Goal: Task Accomplishment & Management: Use online tool/utility

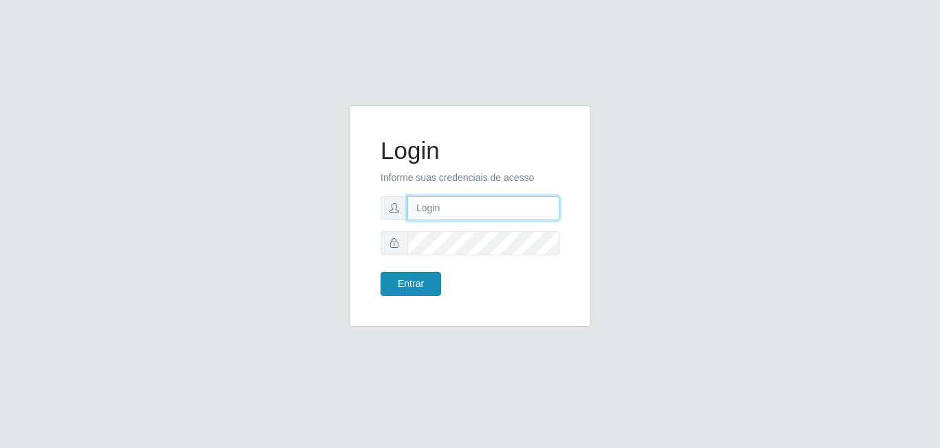
type input "[EMAIL_ADDRESS][DOMAIN_NAME]"
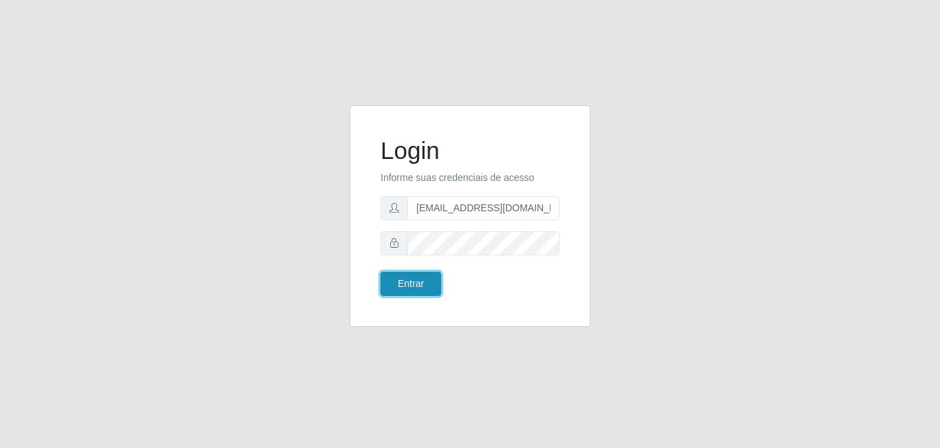
click at [400, 284] on button "Entrar" at bounding box center [411, 284] width 61 height 24
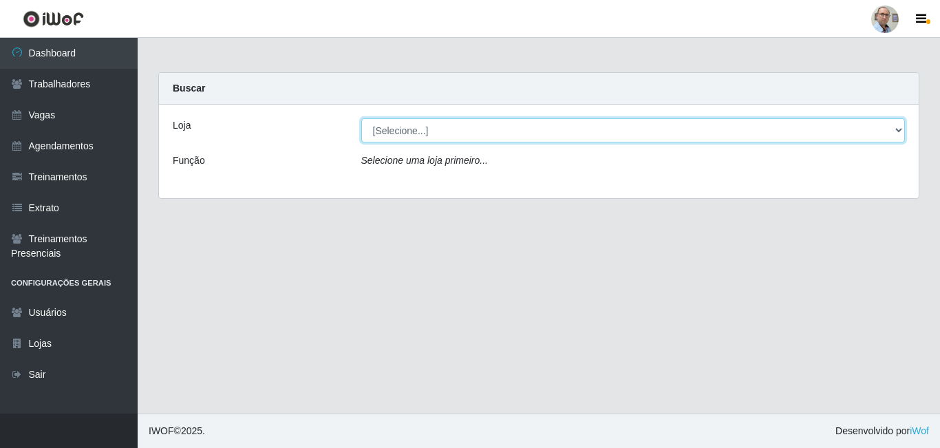
click at [452, 138] on select "[Selecione...] Mar Vermelho - Loja 04" at bounding box center [633, 130] width 544 height 24
select select "251"
click at [361, 118] on select "[Selecione...] Mar Vermelho - Loja 04" at bounding box center [633, 130] width 544 height 24
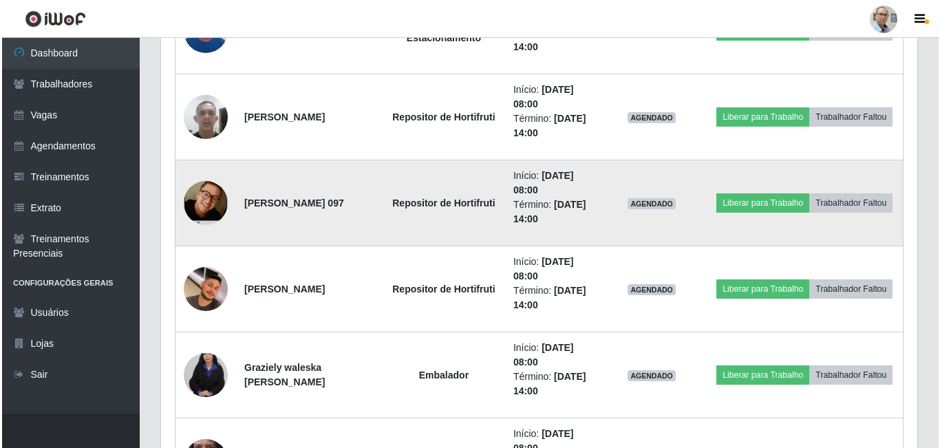
scroll to position [413, 0]
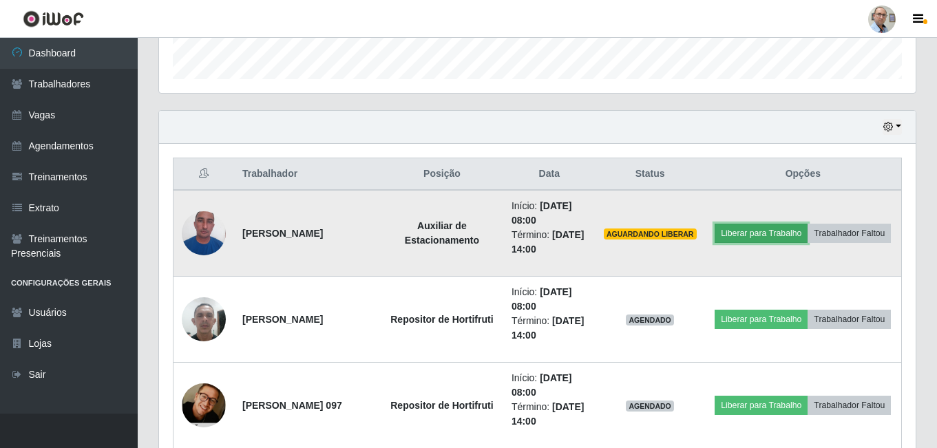
click at [805, 224] on button "Liberar para Trabalho" at bounding box center [761, 233] width 93 height 19
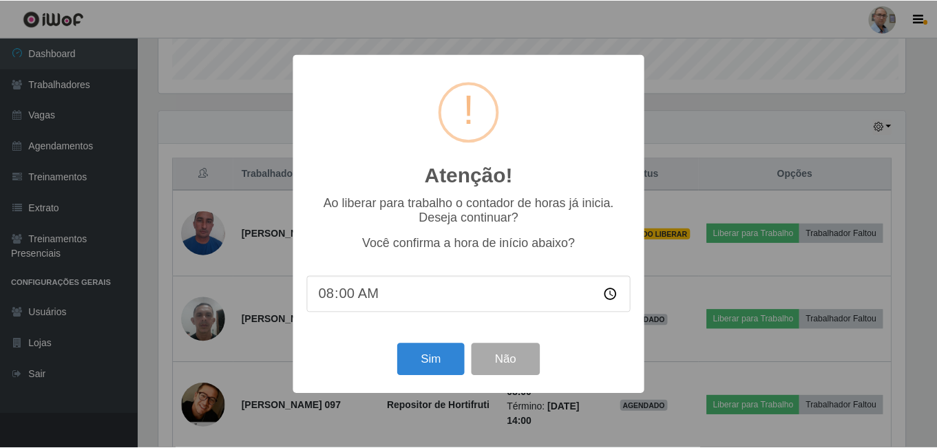
scroll to position [286, 750]
click at [423, 369] on button "Sim" at bounding box center [432, 359] width 67 height 32
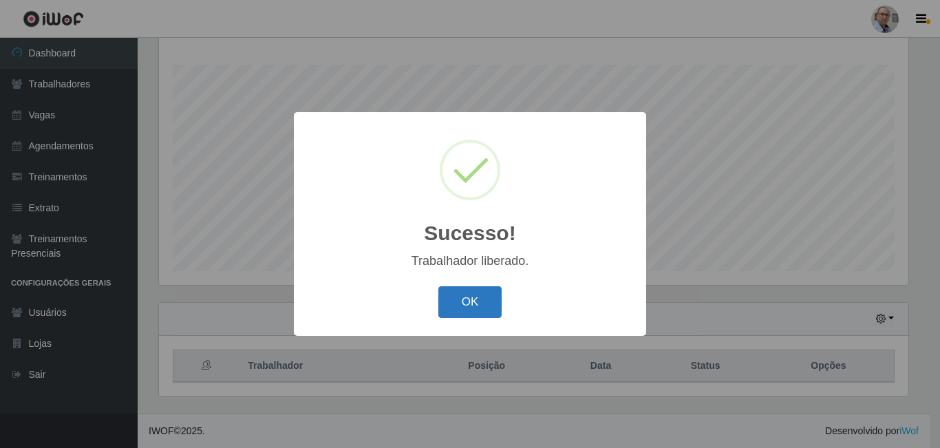
click at [465, 300] on button "OK" at bounding box center [470, 302] width 64 height 32
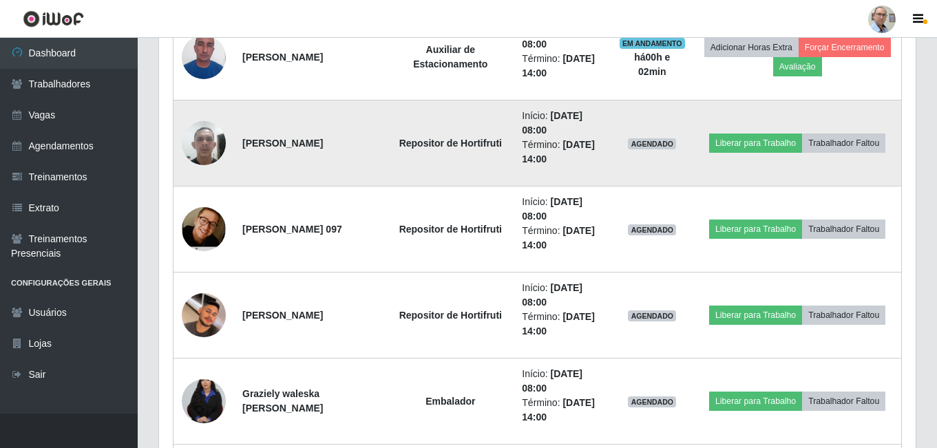
scroll to position [565, 0]
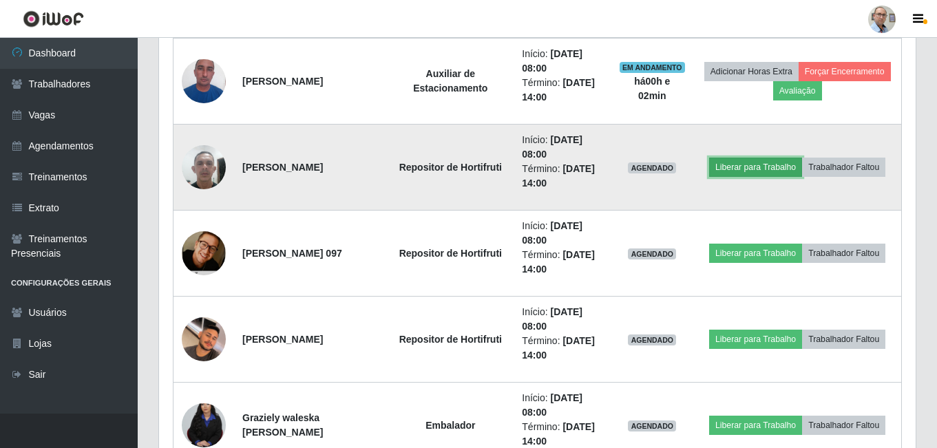
click at [723, 165] on button "Liberar para Trabalho" at bounding box center [755, 167] width 93 height 19
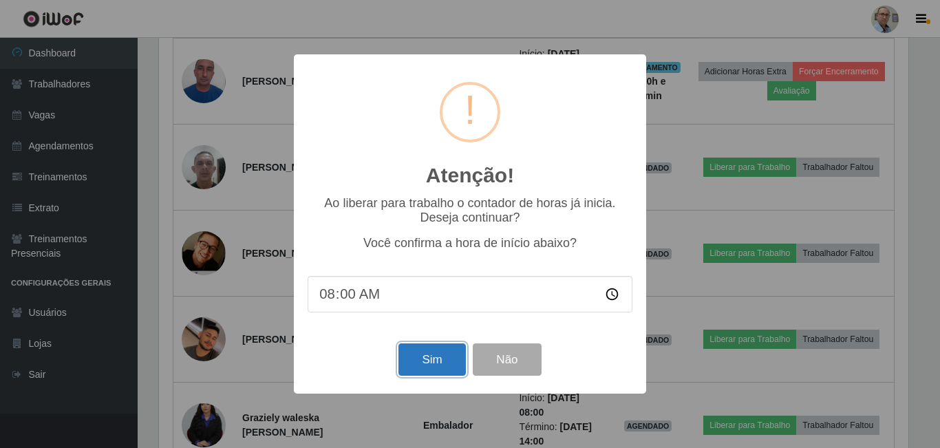
click at [424, 367] on button "Sim" at bounding box center [432, 359] width 67 height 32
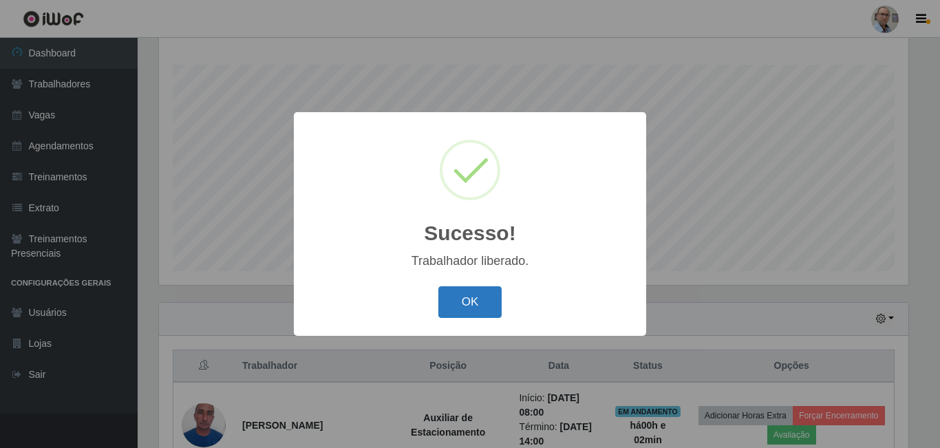
click at [458, 310] on button "OK" at bounding box center [470, 302] width 64 height 32
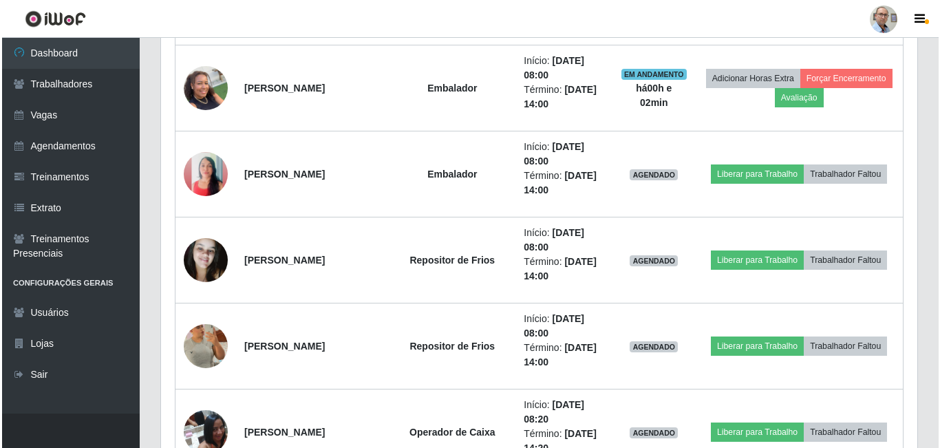
scroll to position [1185, 0]
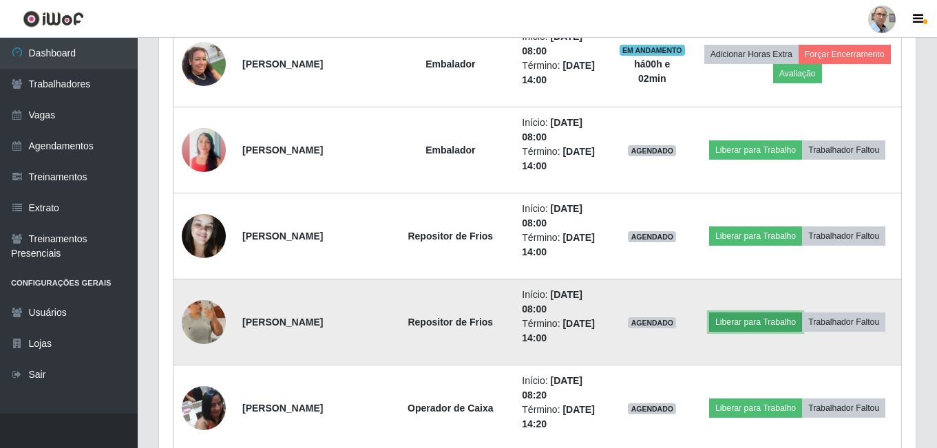
click at [758, 322] on button "Liberar para Trabalho" at bounding box center [755, 322] width 93 height 19
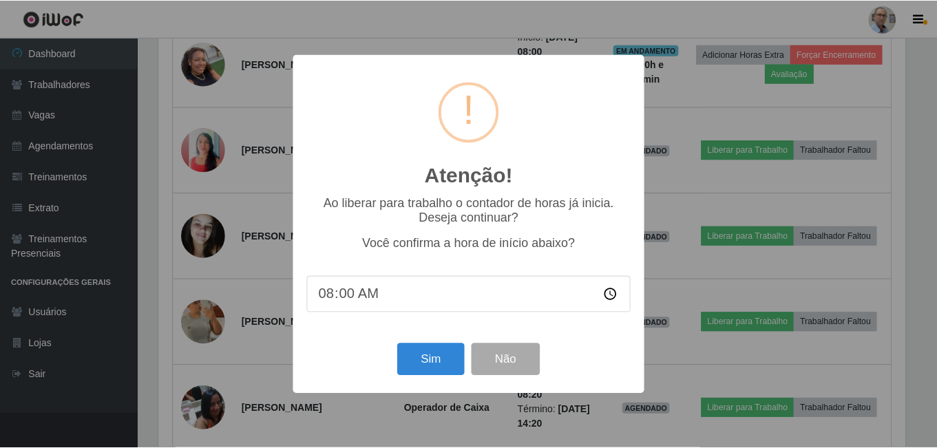
scroll to position [286, 750]
click at [441, 359] on button "Sim" at bounding box center [432, 359] width 67 height 32
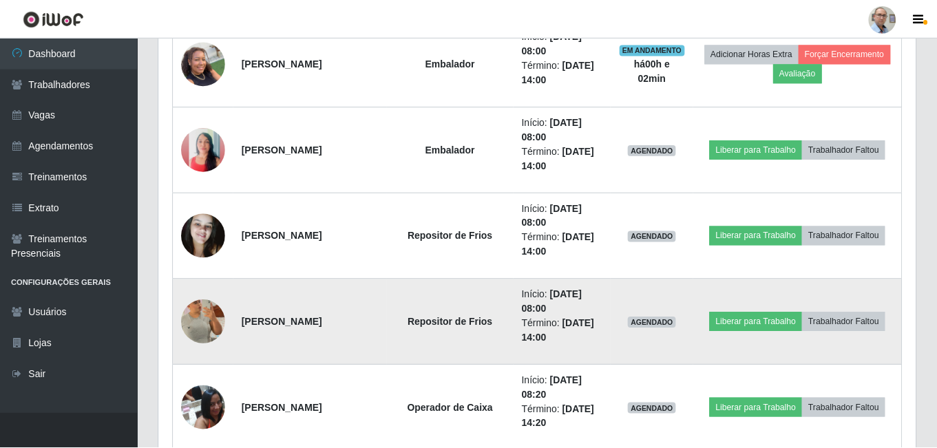
scroll to position [0, 0]
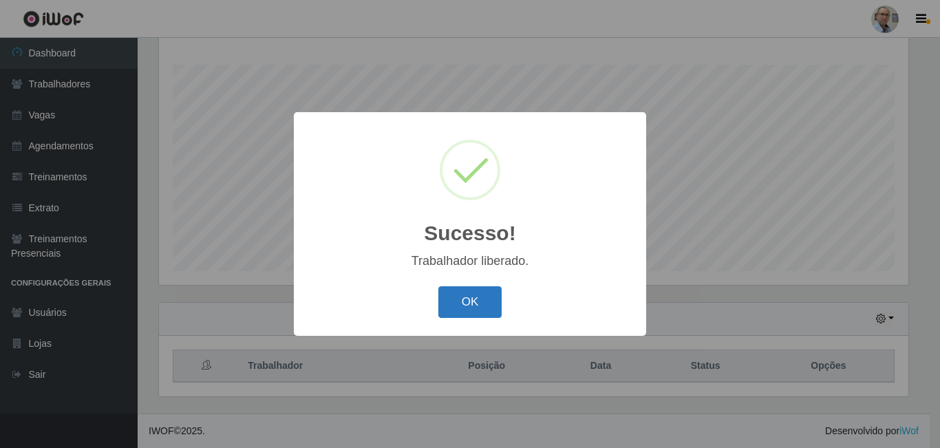
click at [476, 309] on button "OK" at bounding box center [470, 302] width 64 height 32
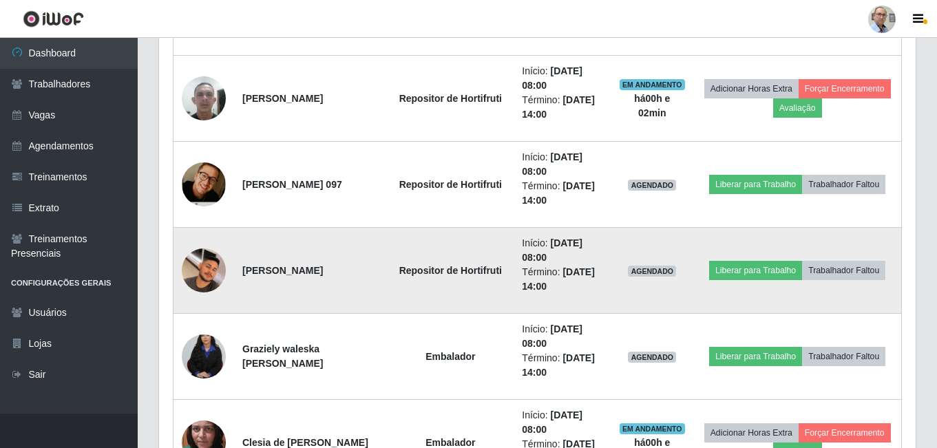
click at [193, 286] on img at bounding box center [204, 270] width 44 height 78
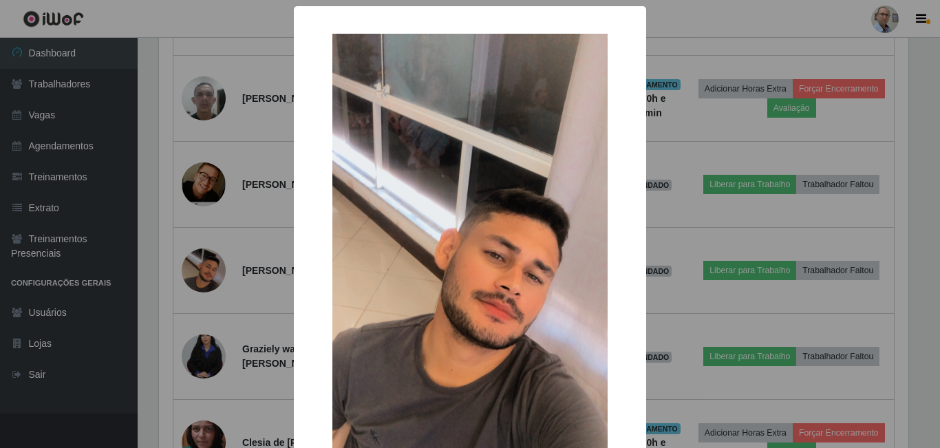
click at [645, 275] on div "× OK Cancel" at bounding box center [470, 224] width 940 height 448
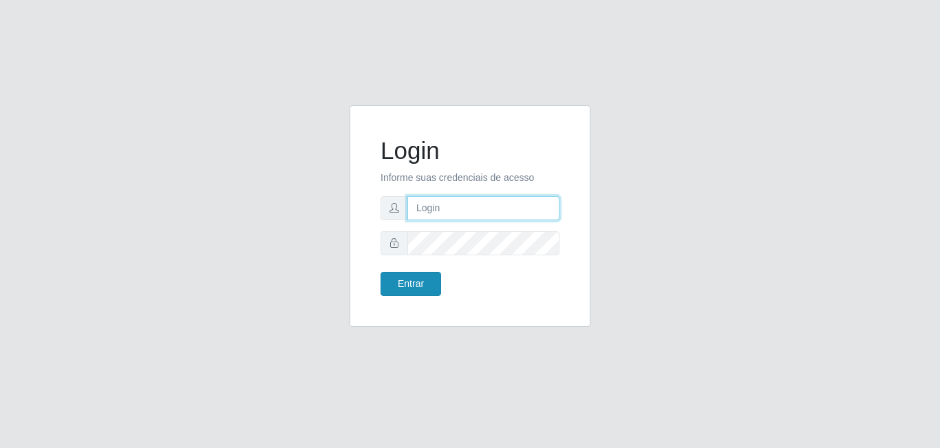
type input "[EMAIL_ADDRESS][DOMAIN_NAME]"
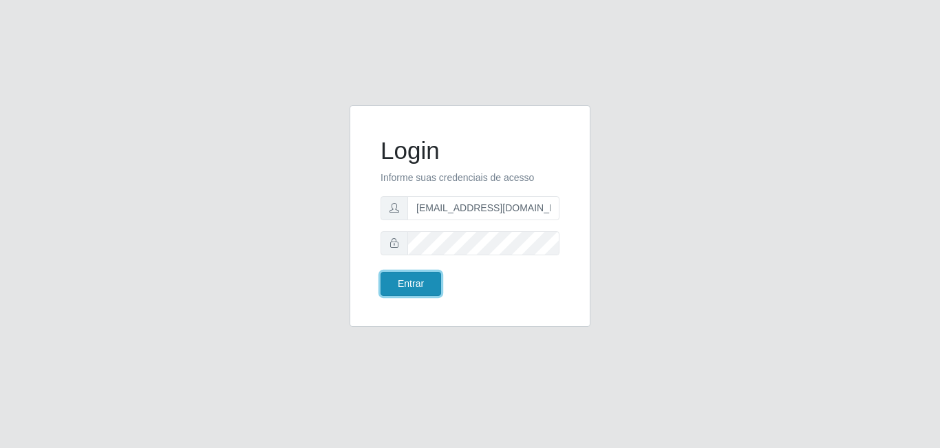
click at [410, 284] on button "Entrar" at bounding box center [411, 284] width 61 height 24
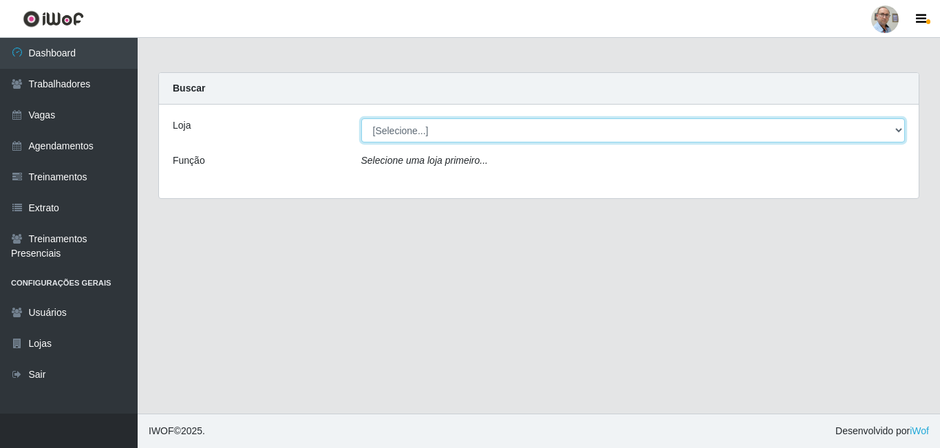
click at [476, 135] on select "[Selecione...] Mar Vermelho - Loja 04" at bounding box center [633, 130] width 544 height 24
select select "251"
click at [361, 118] on select "[Selecione...] Mar Vermelho - Loja 04" at bounding box center [633, 130] width 544 height 24
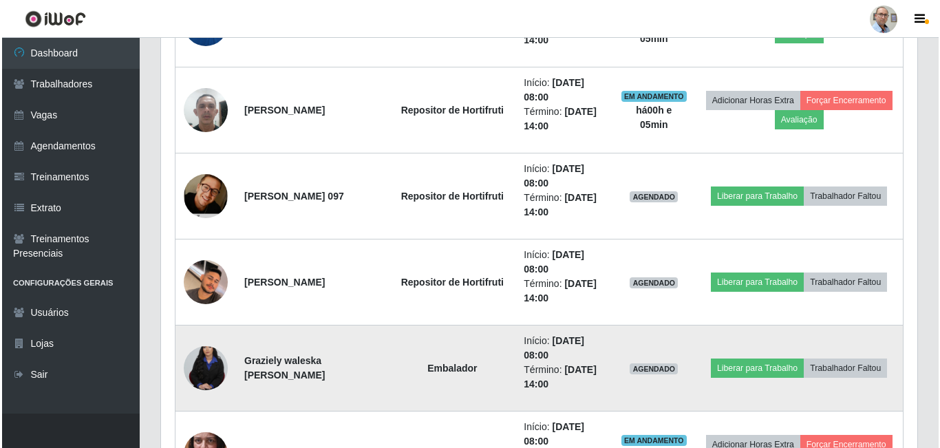
scroll to position [620, 0]
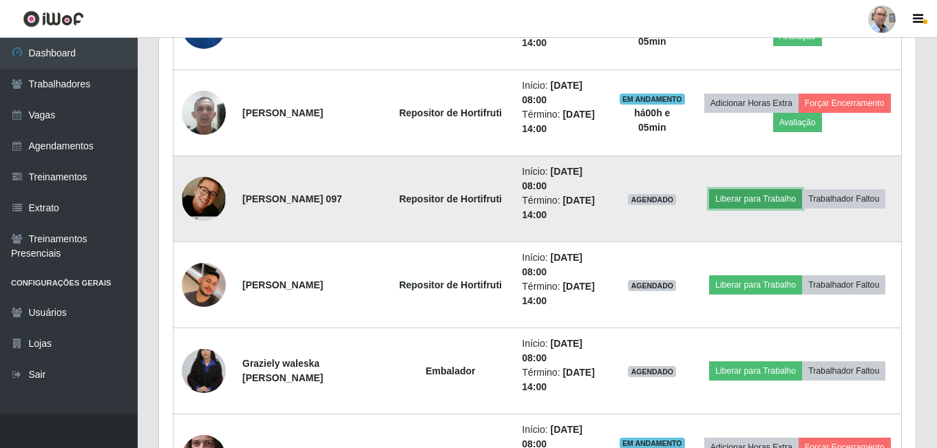
click at [560, 195] on button "Liberar para Trabalho" at bounding box center [755, 198] width 93 height 19
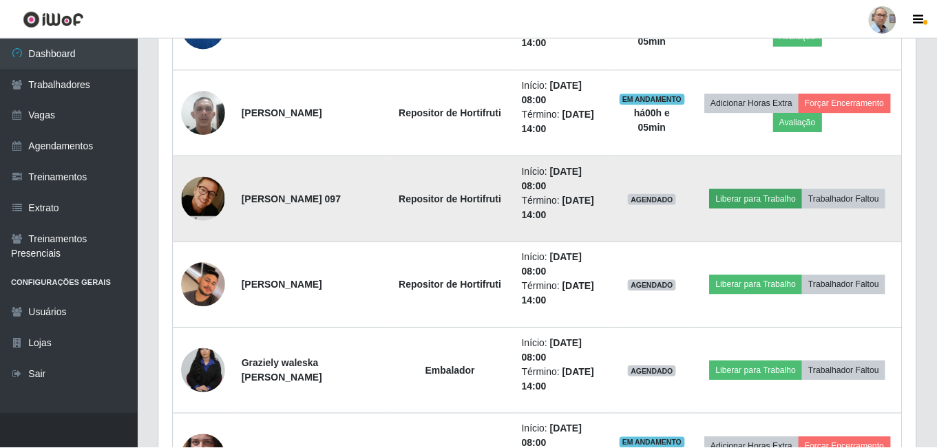
scroll to position [286, 750]
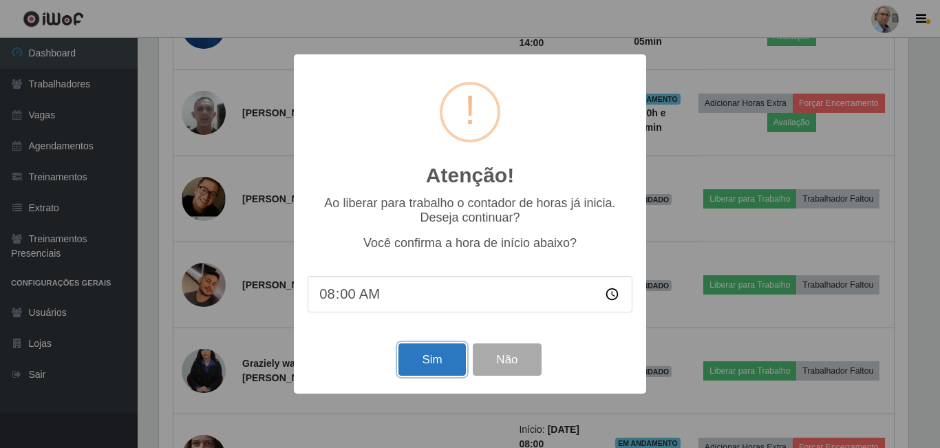
click at [445, 287] on button "Sim" at bounding box center [432, 359] width 67 height 32
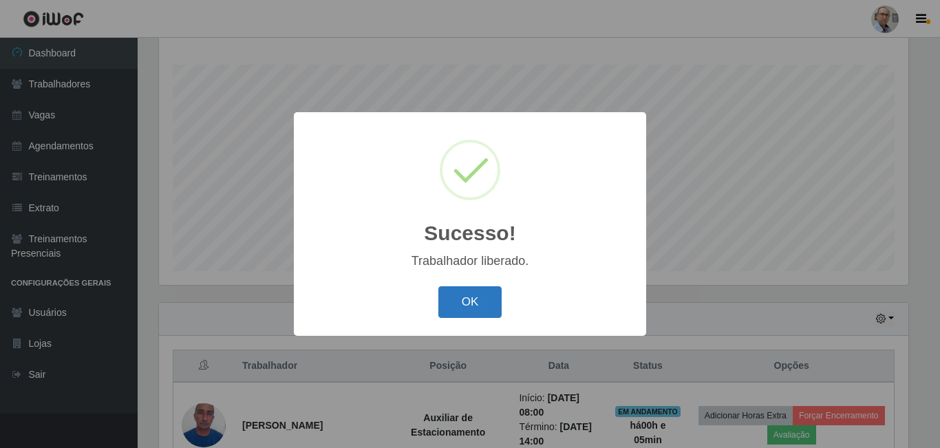
click at [478, 287] on button "OK" at bounding box center [470, 302] width 64 height 32
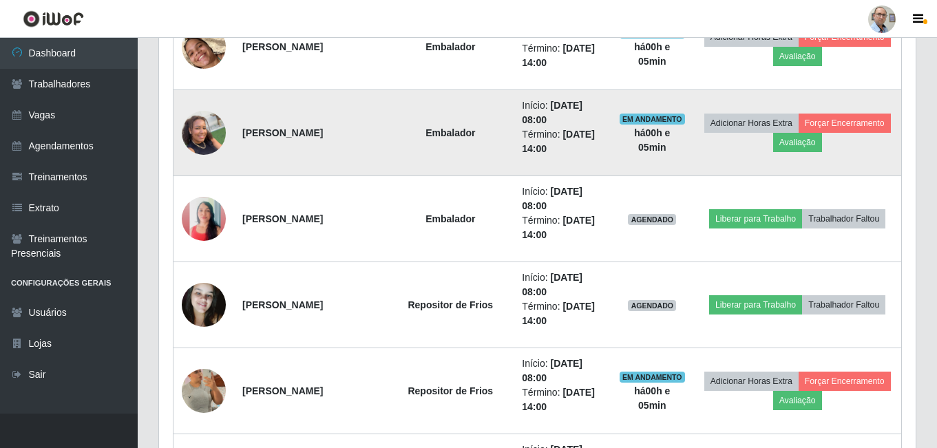
scroll to position [840, 0]
